Goal: Task Accomplishment & Management: Contribute content

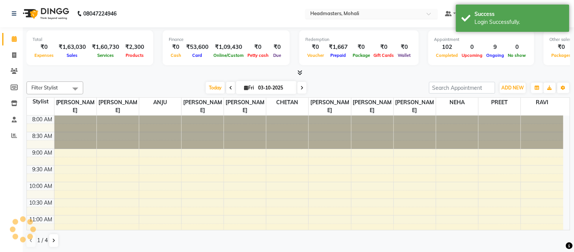
click at [343, 12] on input "text" at bounding box center [364, 15] width 110 height 8
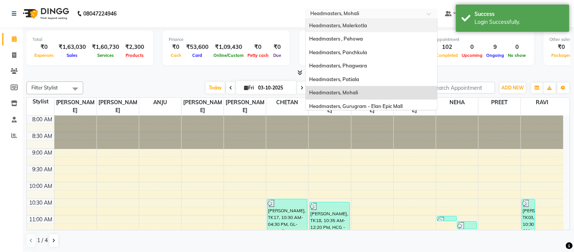
click at [362, 20] on div "Headmasters, Malerkotla" at bounding box center [372, 26] width 132 height 14
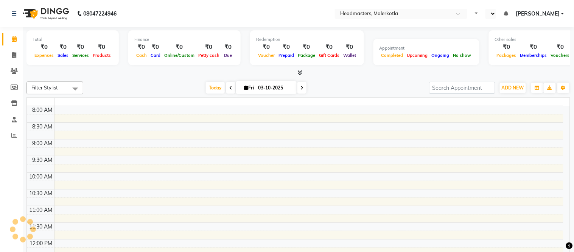
select select "en"
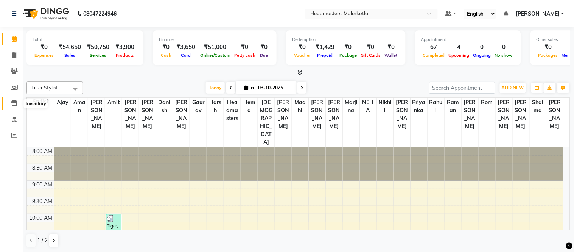
click at [14, 102] on icon at bounding box center [14, 103] width 6 height 6
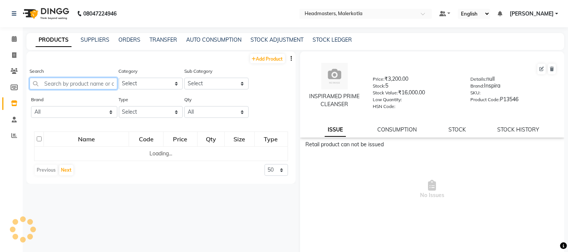
click at [86, 81] on input "text" at bounding box center [74, 84] width 88 height 12
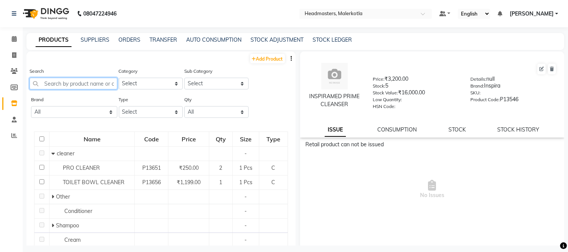
click at [86, 81] on input "text" at bounding box center [74, 84] width 88 height 12
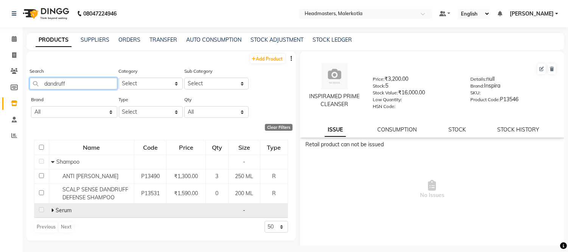
type input "dandruff"
click at [51, 213] on icon at bounding box center [52, 209] width 3 height 5
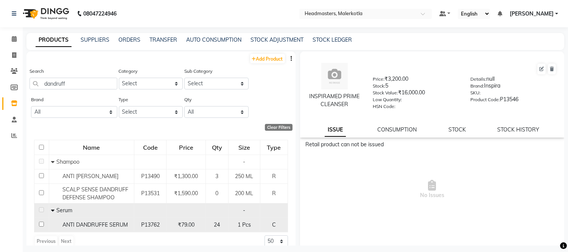
click at [91, 228] on span "ANTI DANDRUFFE SERUM" at bounding box center [94, 224] width 65 height 7
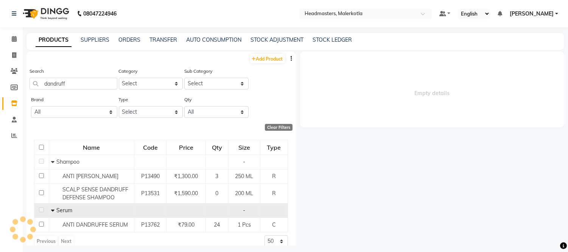
select select
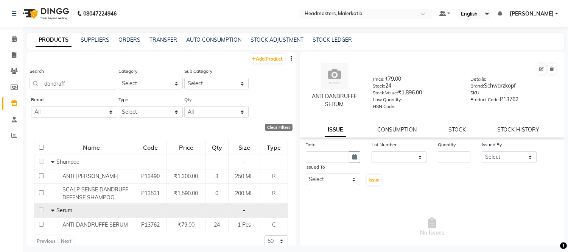
scroll to position [16, 0]
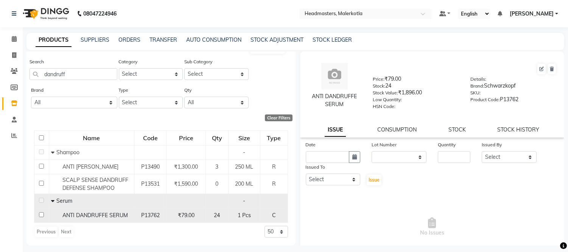
click at [119, 211] on div "ANTI DANDRUFFE SERUM" at bounding box center [91, 215] width 81 height 8
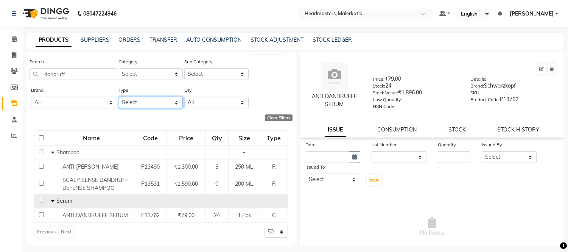
click at [141, 97] on select "Select Both Retail Consumable" at bounding box center [151, 103] width 64 height 12
click at [119, 97] on select "Select Both Retail Consumable" at bounding box center [151, 103] width 64 height 12
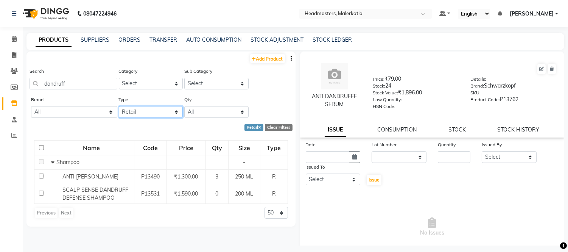
click at [144, 107] on select "Select Both Retail Consumable" at bounding box center [151, 112] width 64 height 12
select select "B"
click at [119, 106] on select "Select Both Retail Consumable" at bounding box center [151, 112] width 64 height 12
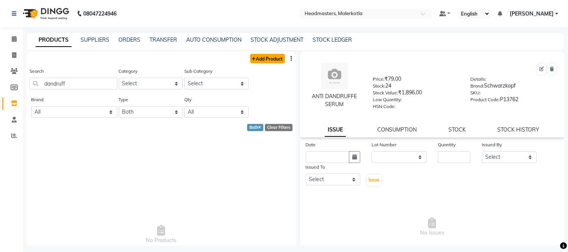
click at [258, 57] on link "Add Product" at bounding box center [267, 58] width 35 height 9
select select "true"
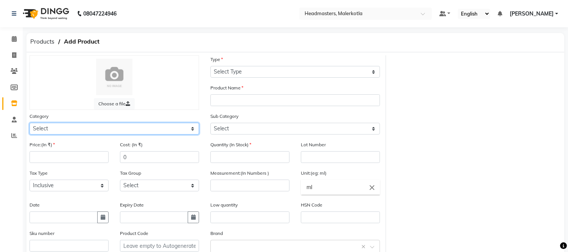
click at [65, 127] on select "Select Hair Skin Makeup Personal Care Appliances Beard Waxing Disposable Thread…" at bounding box center [115, 129] width 170 height 12
select select "1099101100"
click at [30, 123] on select "Select Hair Skin Makeup Personal Care Appliances Beard Waxing Disposable Thread…" at bounding box center [115, 129] width 170 height 12
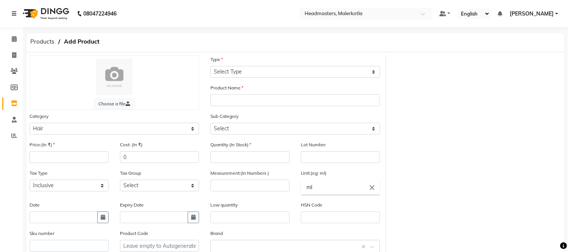
click at [241, 78] on div "Type Select Type Both Retail Consumable" at bounding box center [295, 69] width 181 height 28
click at [235, 73] on select "Select Type Both Retail Consumable" at bounding box center [295, 72] width 170 height 12
select select "R"
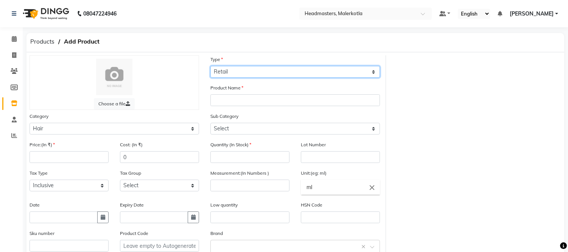
click at [210, 66] on select "Select Type Both Retail Consumable" at bounding box center [295, 72] width 170 height 12
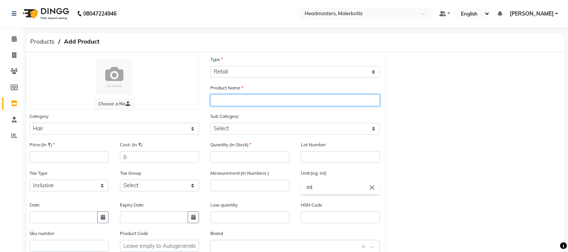
click at [234, 103] on input "text" at bounding box center [295, 100] width 170 height 12
type input "b"
type input "SCHWARZKOPF ANTI DANDRUFF SERUM 100ML"
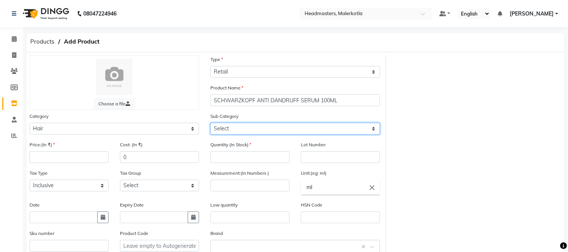
click at [219, 126] on select "Select Conditioner Shampoo Cream Mask Oil Serum Color Appliances Treatment Styl…" at bounding box center [295, 129] width 170 height 12
select select "1099101106"
click at [210, 123] on select "Select Conditioner Shampoo Cream Mask Oil Serum Color Appliances Treatment Styl…" at bounding box center [295, 129] width 170 height 12
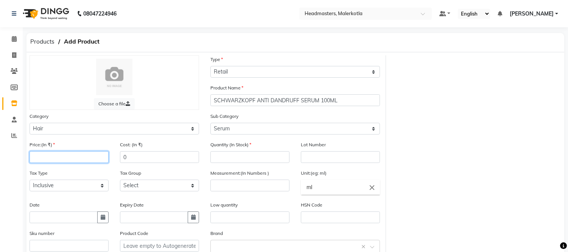
click at [86, 158] on input "number" at bounding box center [69, 157] width 79 height 12
type input "2000"
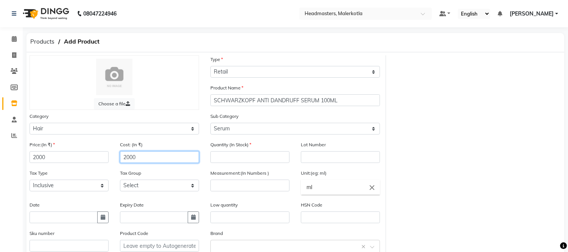
type input "2000"
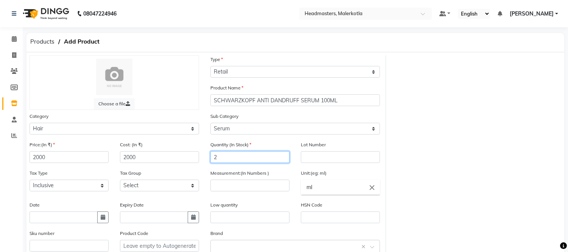
type input "2"
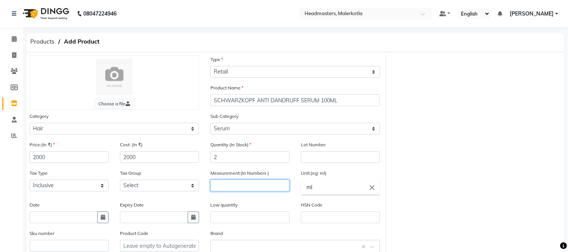
click at [221, 183] on input "number" at bounding box center [249, 185] width 79 height 12
type input "100"
click at [258, 243] on input "text" at bounding box center [288, 246] width 146 height 8
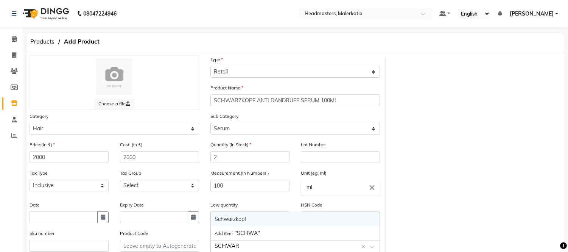
type input "SCHWARZ"
click at [243, 218] on div "Schwarzkopf" at bounding box center [295, 219] width 169 height 14
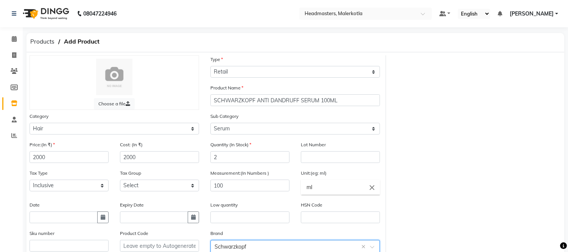
scroll to position [81, 0]
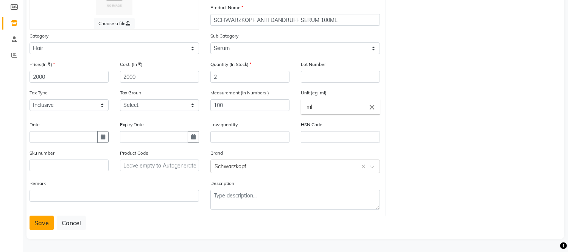
click at [41, 225] on button "Save" at bounding box center [42, 222] width 24 height 14
